Goal: Check status: Check status

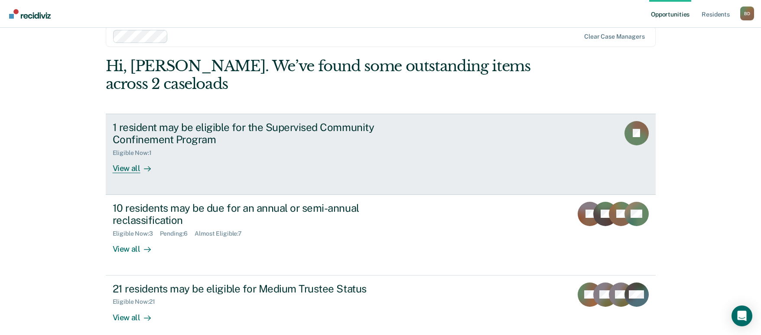
scroll to position [24, 0]
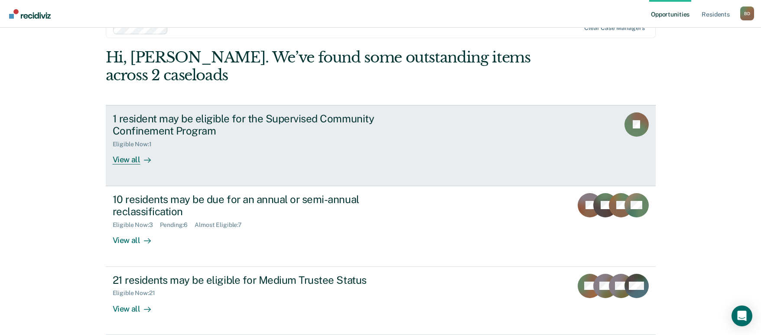
click at [266, 153] on div "1 resident may be eligible for the Supervised Community Confinement Program Eli…" at bounding box center [275, 138] width 325 height 52
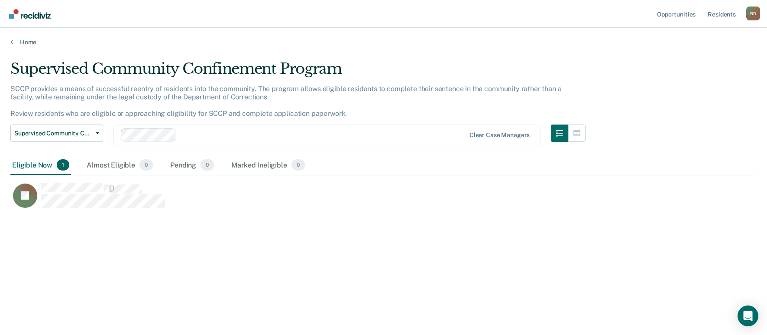
scroll to position [203, 740]
click at [125, 169] on div "Almost Eligible 0" at bounding box center [120, 165] width 70 height 19
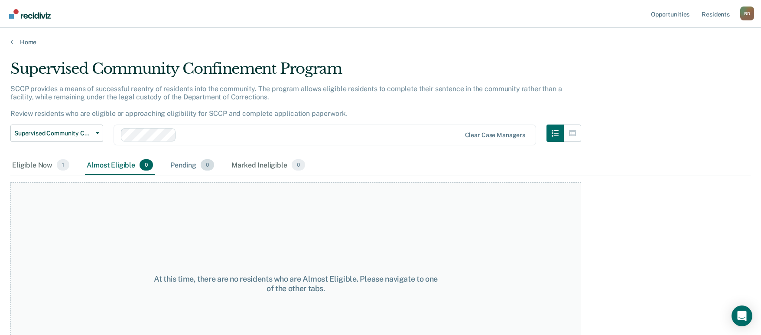
click at [169, 166] on div "Pending 0" at bounding box center [192, 165] width 47 height 19
click at [53, 163] on div "Eligible Now 1" at bounding box center [40, 165] width 61 height 19
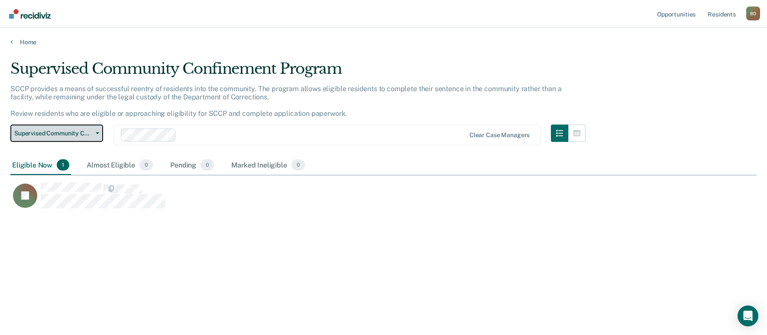
click at [90, 135] on span "Supervised Community Confinement Program" at bounding box center [53, 133] width 78 height 7
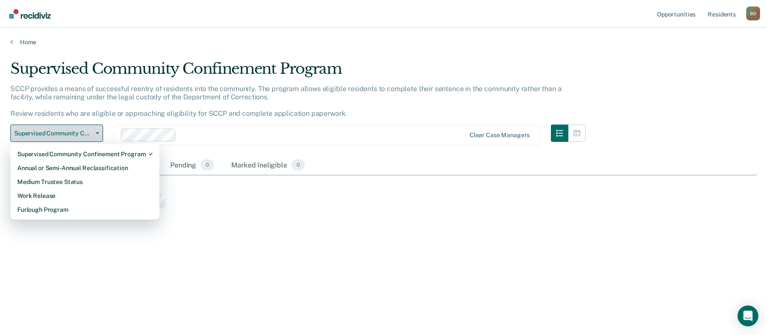
click at [91, 133] on span "Supervised Community Confinement Program" at bounding box center [53, 133] width 78 height 7
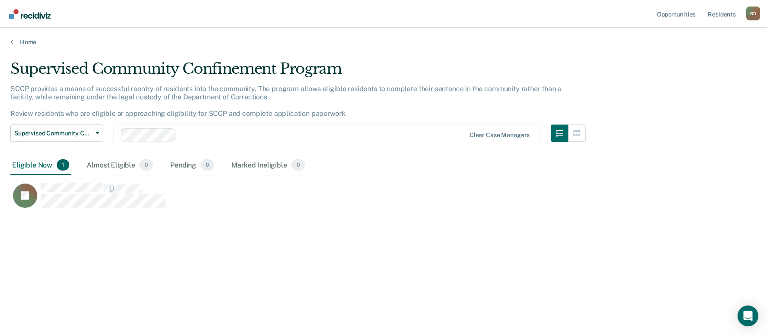
click at [48, 166] on div "Eligible Now 1" at bounding box center [40, 165] width 61 height 19
